Goal: Find specific page/section: Find specific page/section

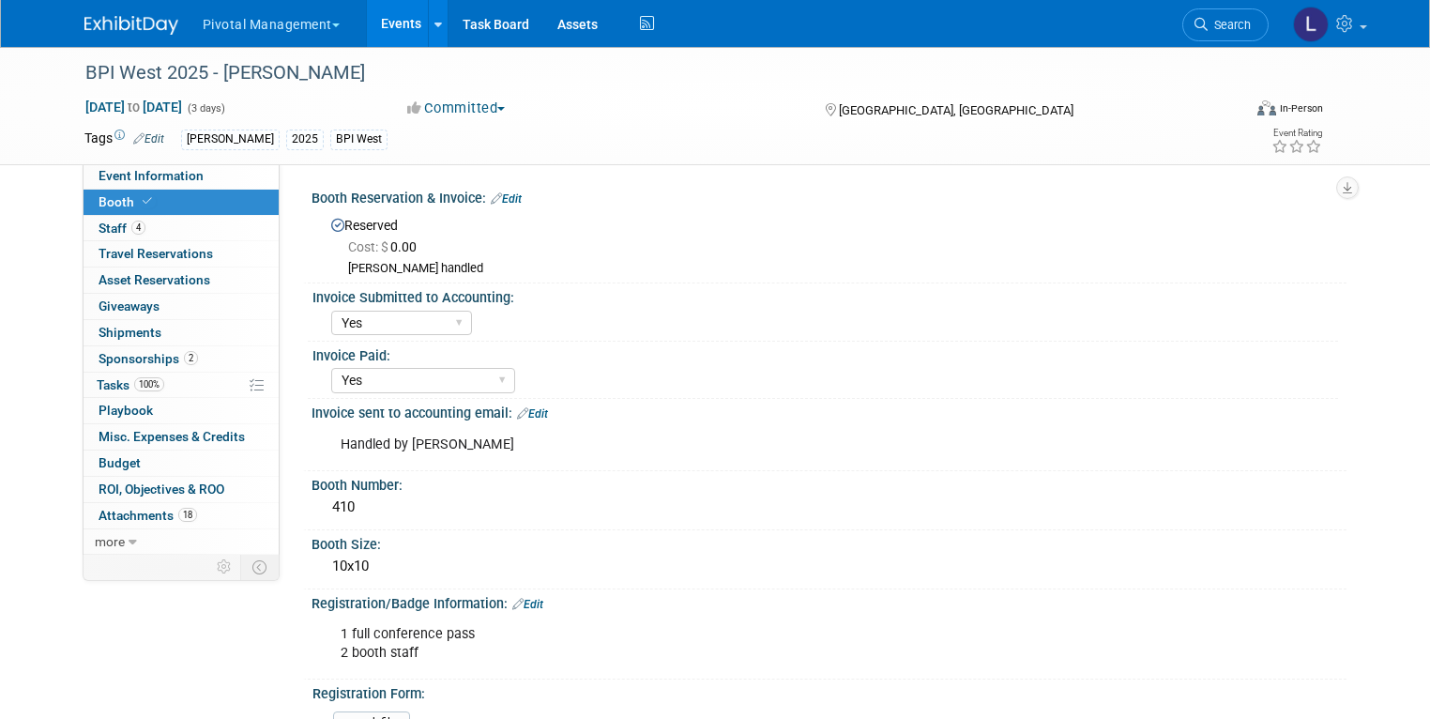
select select "Yes"
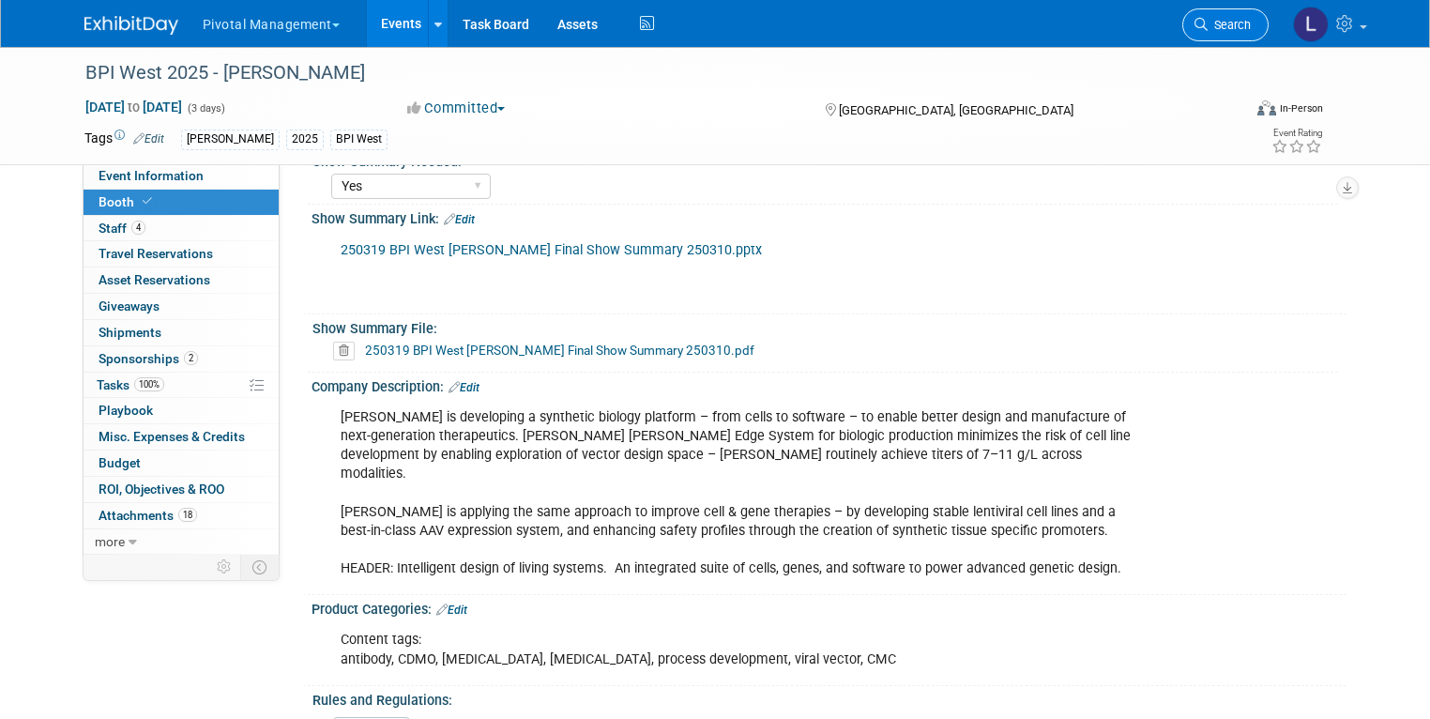
click at [1207, 23] on icon at bounding box center [1200, 24] width 13 height 13
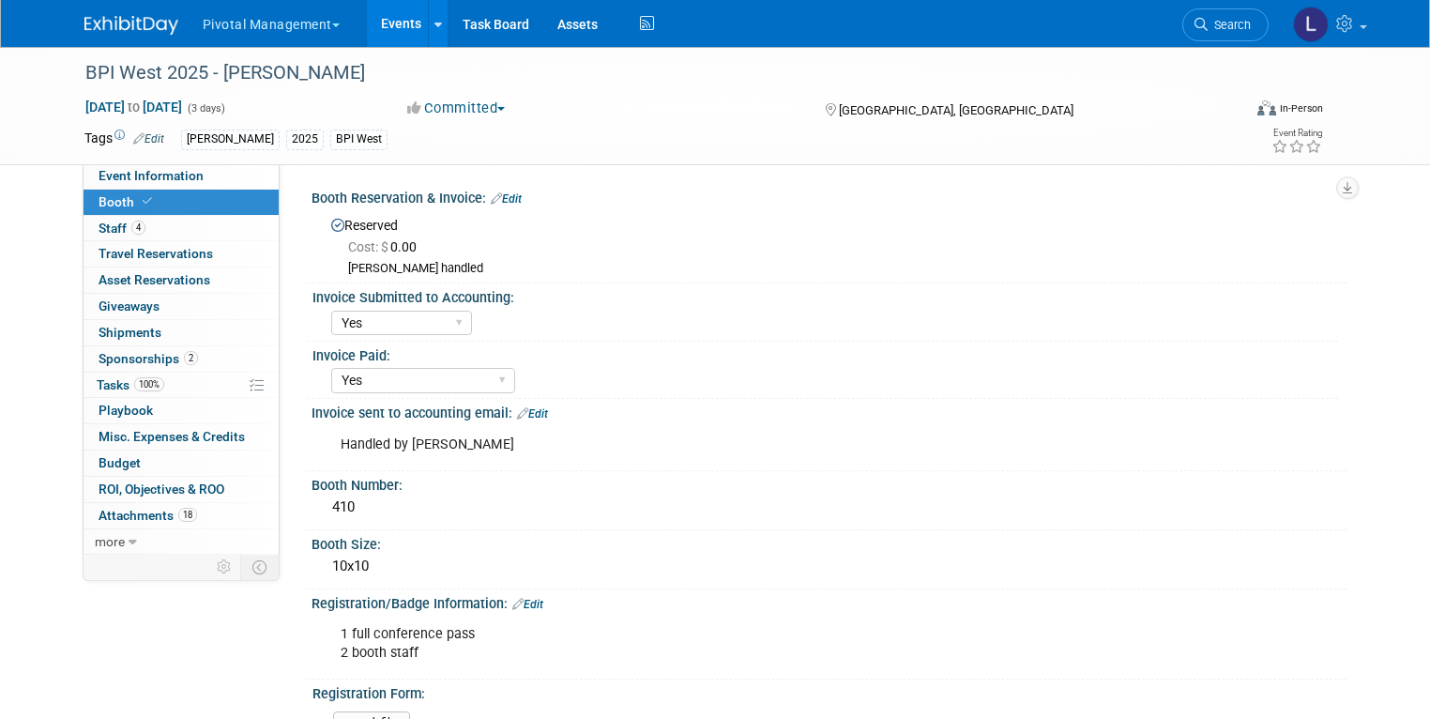
click at [393, 27] on link "Events" at bounding box center [401, 23] width 68 height 47
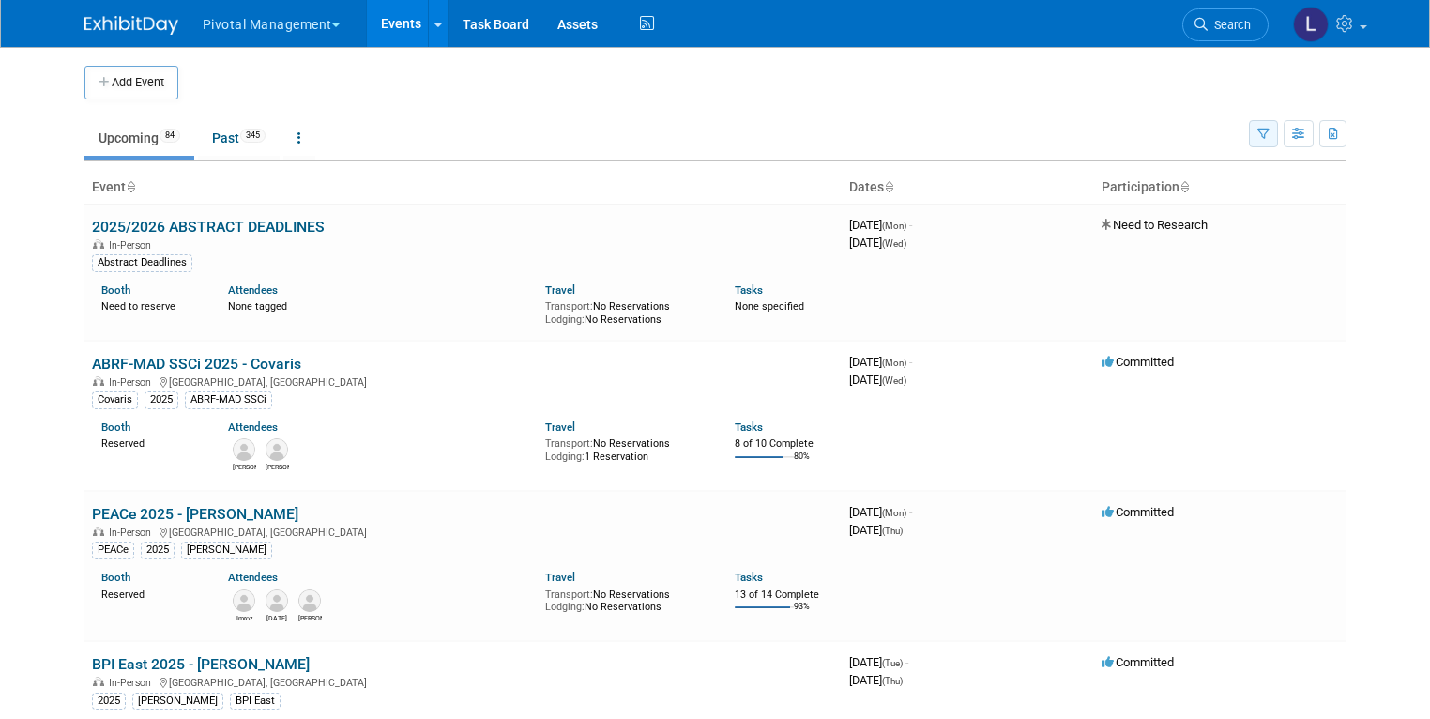
click at [1269, 133] on icon "button" at bounding box center [1263, 135] width 12 height 12
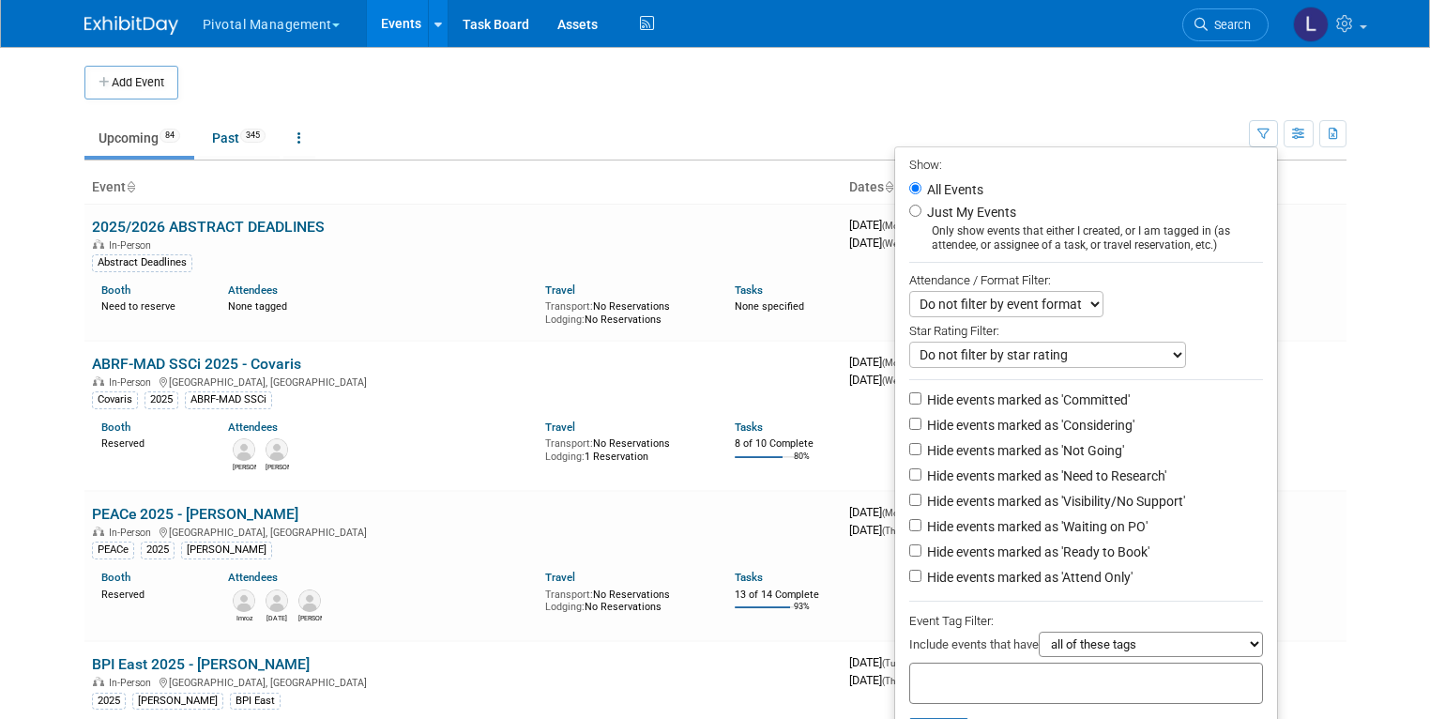
click at [1032, 677] on input "text" at bounding box center [993, 680] width 150 height 19
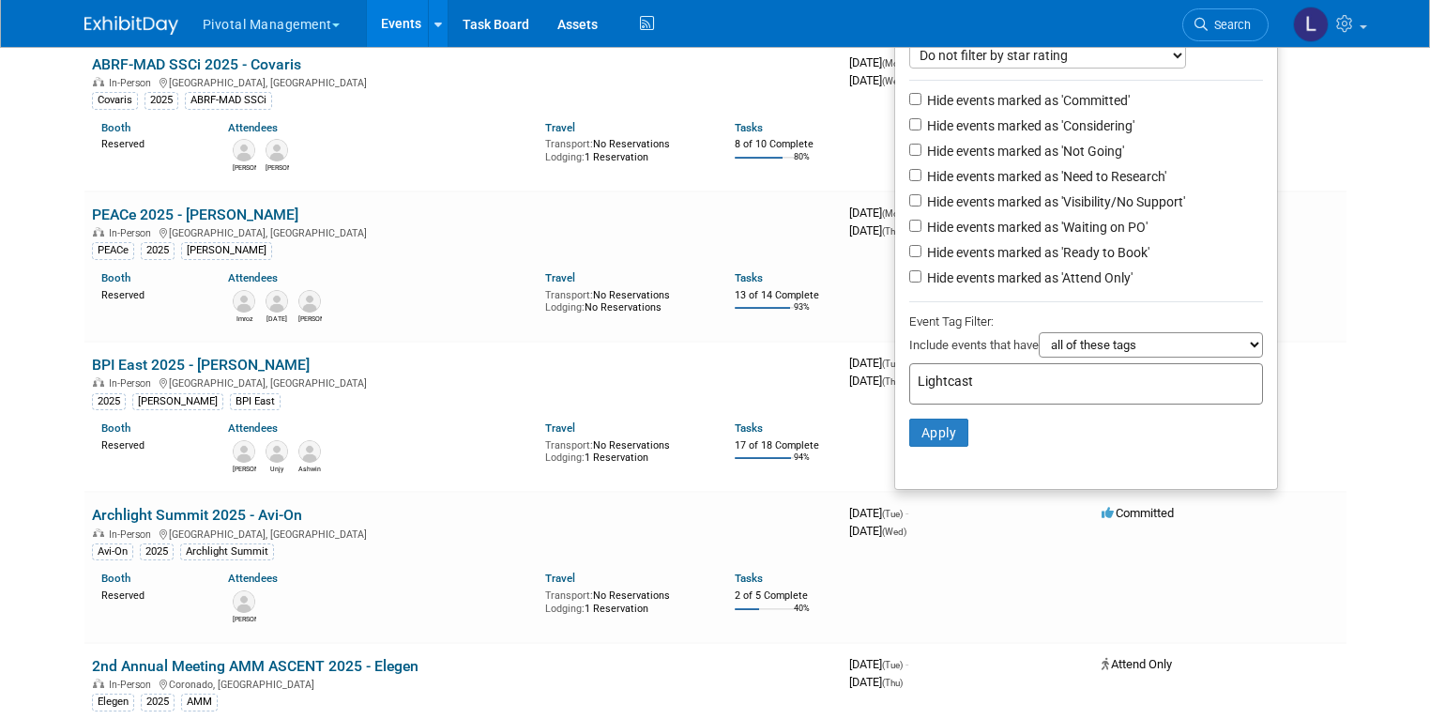
scroll to position [311, 0]
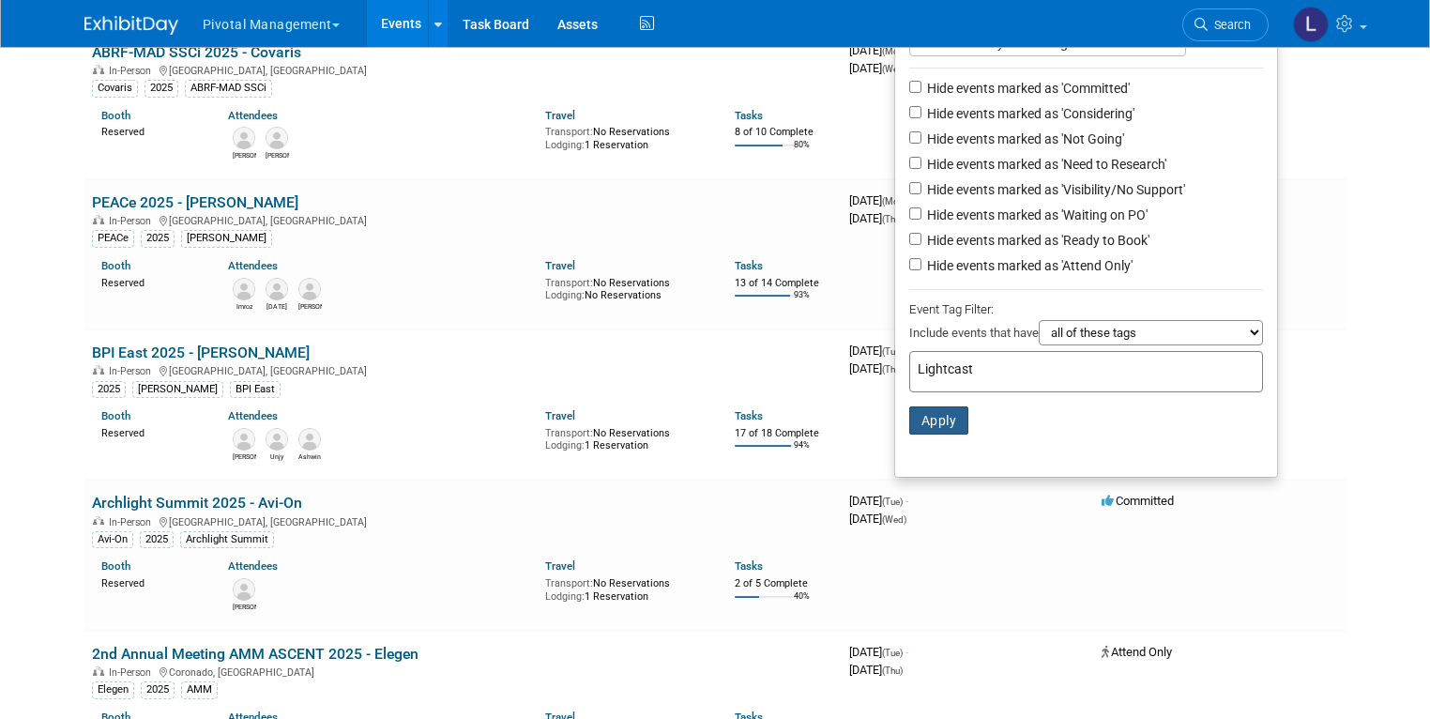
type input "Lightcast"
click at [952, 424] on button "Apply" at bounding box center [939, 420] width 60 height 28
